Goal: Task Accomplishment & Management: Manage account settings

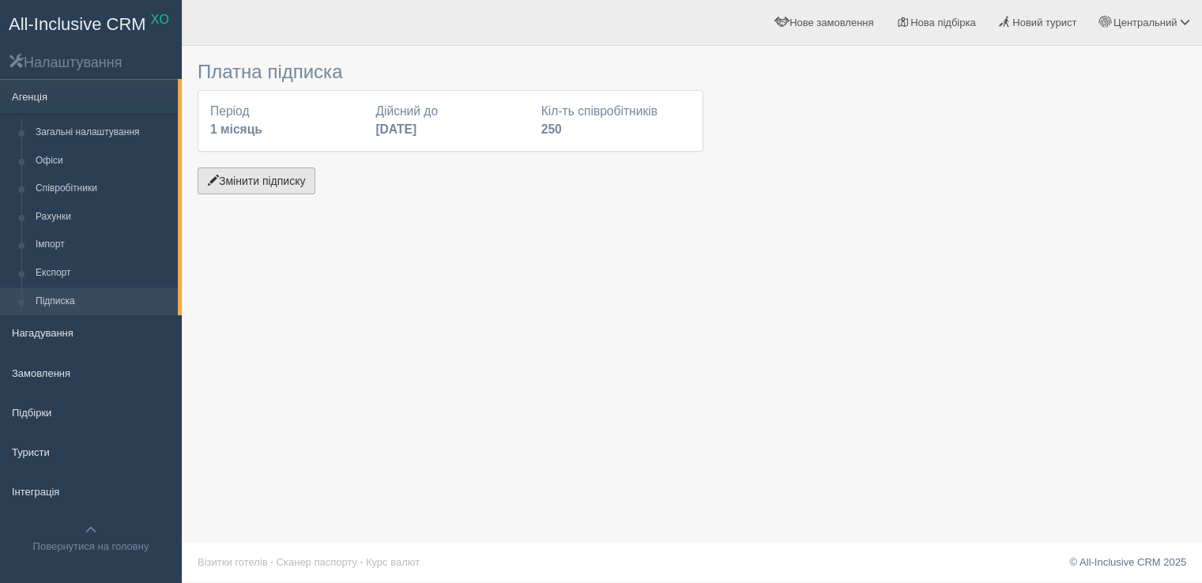
click at [270, 184] on button "Змінити підписку" at bounding box center [257, 181] width 118 height 27
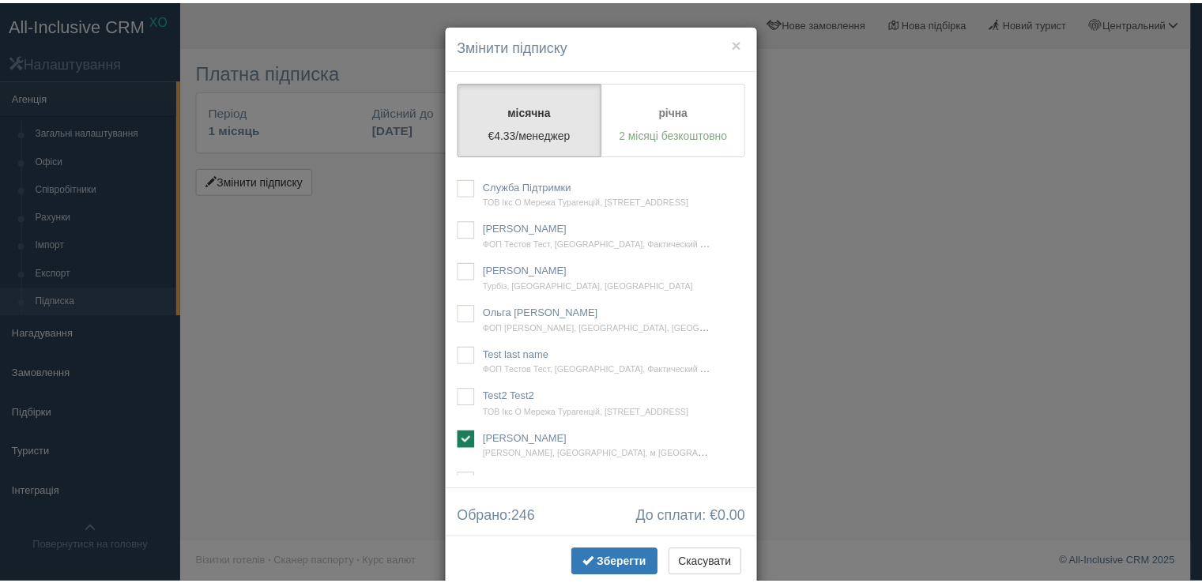
scroll to position [46379, 0]
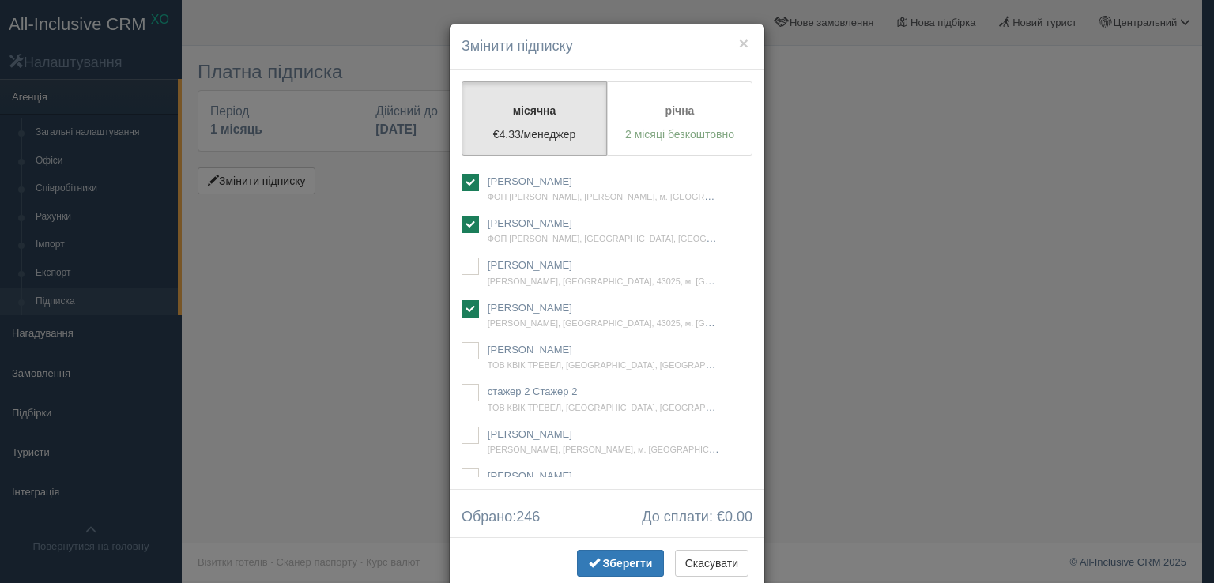
checkbox input "true"
click at [608, 562] on span "Зберегти" at bounding box center [628, 563] width 50 height 13
